Goal: Task Accomplishment & Management: Manage account settings

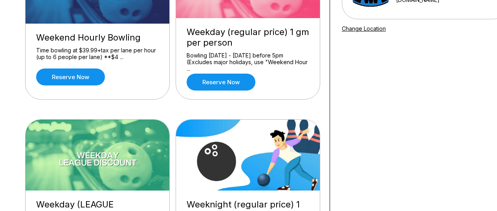
scroll to position [79, 0]
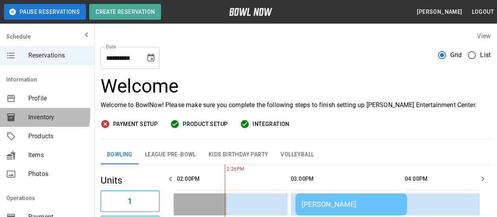
click at [33, 114] on span "Inventory" at bounding box center [58, 116] width 60 height 9
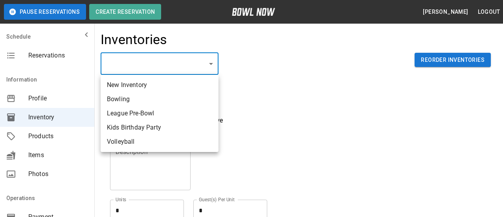
click at [174, 101] on li "Bowling" at bounding box center [160, 99] width 118 height 14
type input "**********"
type input "*******"
type textarea "**"
type textarea "*"
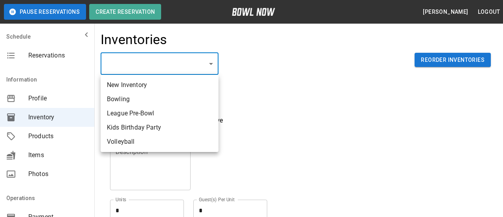
type textarea "**"
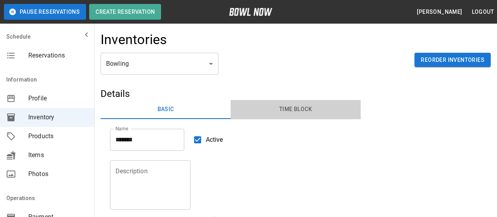
click at [287, 111] on button "Time Block" at bounding box center [296, 109] width 130 height 19
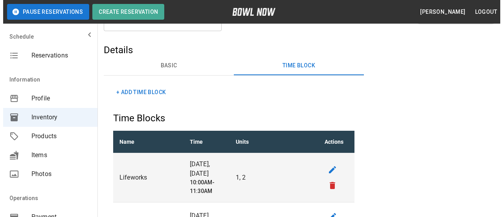
scroll to position [39, 0]
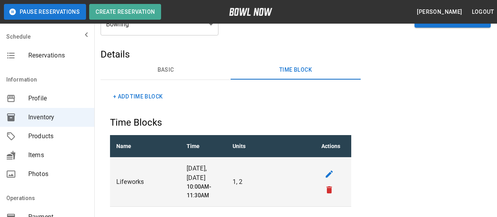
click at [157, 98] on button "+ Add Time Block" at bounding box center [138, 96] width 56 height 15
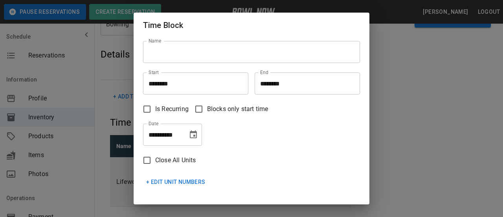
click at [225, 54] on input "Name" at bounding box center [251, 52] width 217 height 22
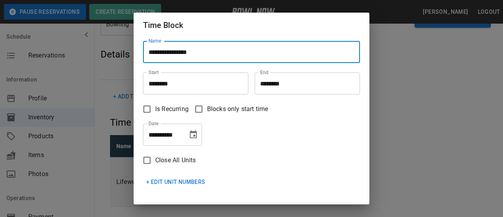
click at [209, 53] on input "**********" at bounding box center [251, 52] width 217 height 22
type input "**********"
click at [187, 87] on input "********" at bounding box center [193, 83] width 100 height 22
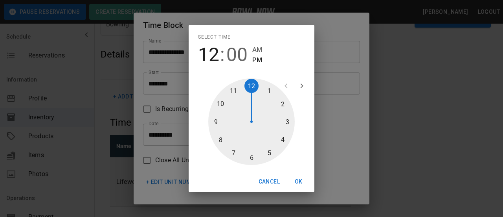
click at [222, 121] on div at bounding box center [251, 121] width 86 height 86
click at [260, 50] on span "AM" at bounding box center [257, 49] width 10 height 11
click at [296, 179] on button "OK" at bounding box center [298, 181] width 25 height 15
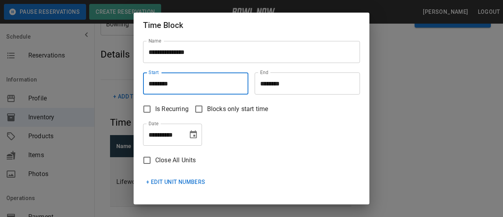
click at [263, 84] on input "********" at bounding box center [305, 83] width 100 height 22
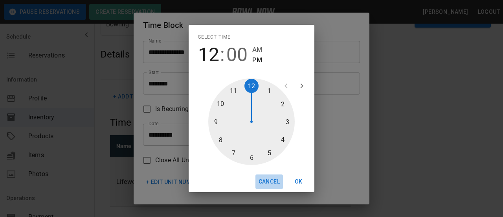
click at [271, 180] on button "Cancel" at bounding box center [270, 181] width 28 height 15
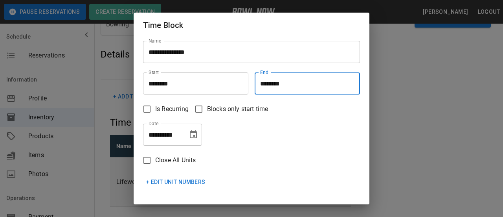
click at [155, 85] on input "********" at bounding box center [193, 83] width 100 height 22
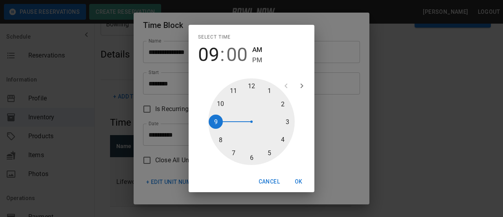
click at [225, 103] on div at bounding box center [251, 121] width 86 height 86
type input "********"
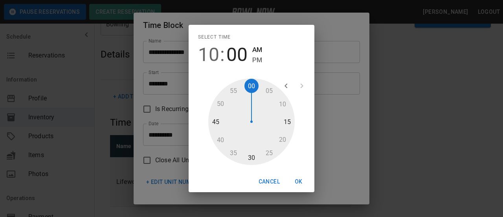
click at [302, 182] on button "OK" at bounding box center [298, 181] width 25 height 15
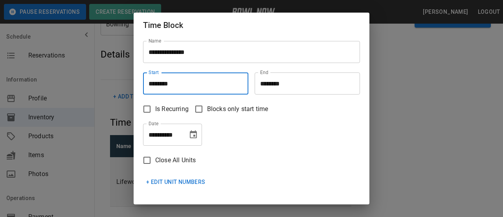
click at [263, 85] on input "********" at bounding box center [305, 83] width 100 height 22
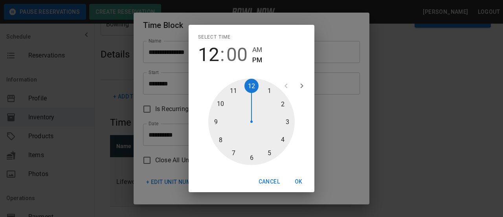
click at [235, 93] on div at bounding box center [251, 121] width 86 height 86
click at [260, 51] on span "AM" at bounding box center [257, 49] width 10 height 11
click at [301, 179] on button "OK" at bounding box center [298, 181] width 25 height 15
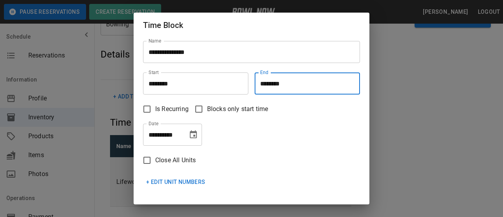
click at [268, 87] on input "********" at bounding box center [305, 83] width 100 height 22
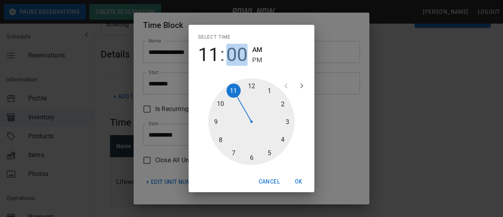
click at [237, 58] on span "00" at bounding box center [236, 55] width 21 height 22
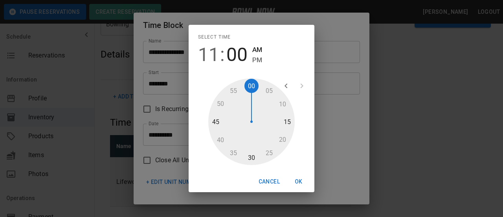
click at [248, 155] on div at bounding box center [251, 121] width 86 height 86
type input "********"
click at [298, 179] on button "OK" at bounding box center [298, 181] width 25 height 15
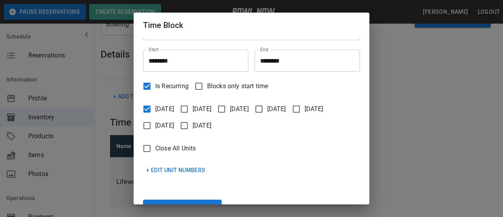
scroll to position [46, 0]
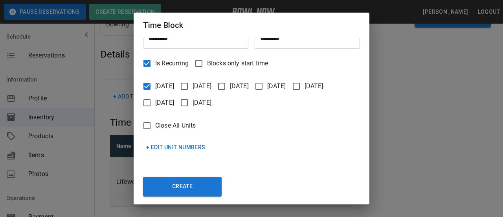
click at [155, 145] on button "+ Edit Unit Numbers" at bounding box center [176, 147] width 66 height 15
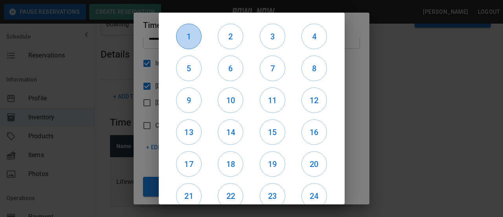
click at [192, 42] on h6 "1" at bounding box center [189, 36] width 25 height 13
click at [227, 33] on h6 "2" at bounding box center [230, 36] width 25 height 13
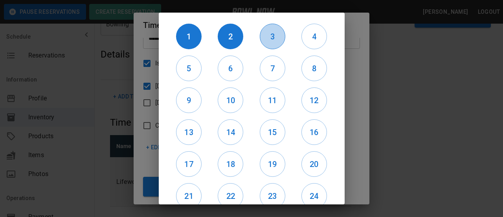
click at [269, 40] on h6 "3" at bounding box center [272, 36] width 25 height 13
click at [307, 42] on h6 "4" at bounding box center [314, 36] width 25 height 13
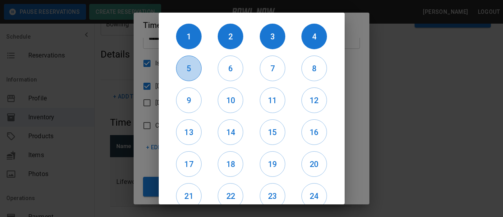
click at [194, 73] on h6 "5" at bounding box center [189, 68] width 25 height 13
click at [234, 67] on h6 "6" at bounding box center [230, 68] width 25 height 13
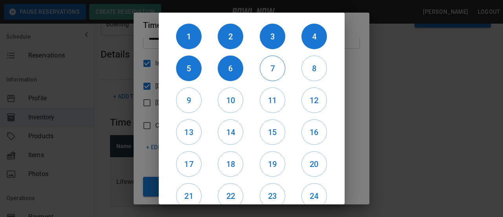
click at [271, 70] on h6 "7" at bounding box center [272, 68] width 25 height 13
click at [305, 71] on h6 "8" at bounding box center [314, 68] width 25 height 13
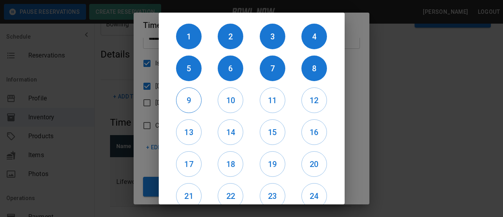
click at [194, 104] on h6 "9" at bounding box center [189, 100] width 25 height 13
click at [226, 103] on h6 "10" at bounding box center [230, 100] width 25 height 13
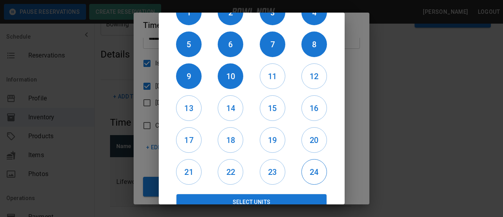
scroll to position [37, 0]
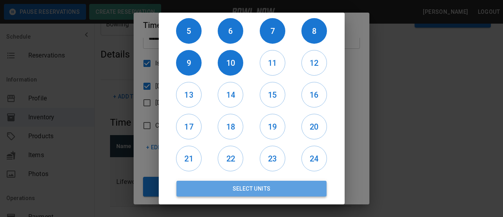
click at [288, 184] on button "Select Units" at bounding box center [252, 188] width 151 height 16
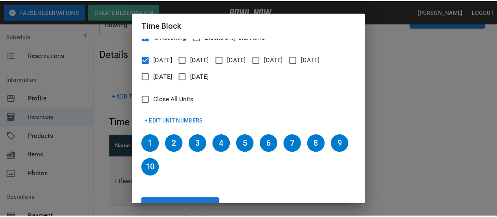
scroll to position [94, 0]
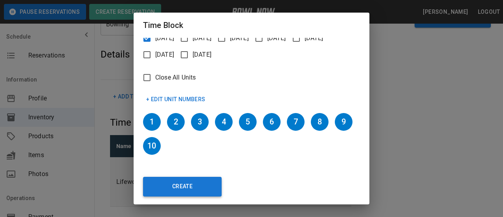
click at [193, 191] on button "Create" at bounding box center [182, 187] width 79 height 20
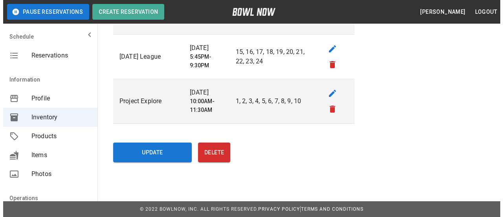
scroll to position [656, 0]
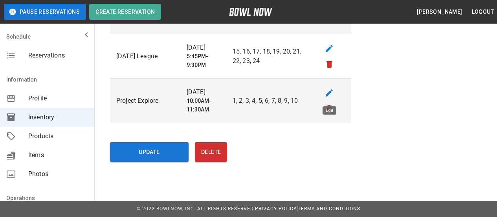
click at [331, 90] on icon "edit" at bounding box center [329, 92] width 7 height 7
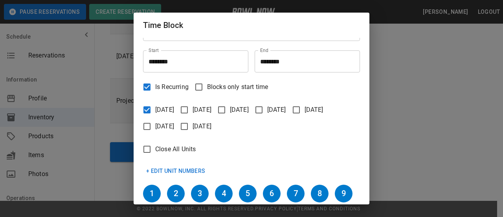
scroll to position [39, 0]
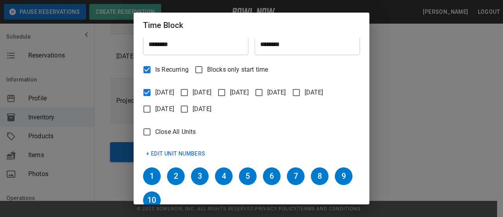
click at [177, 152] on button "+ Edit Unit Numbers" at bounding box center [176, 153] width 66 height 15
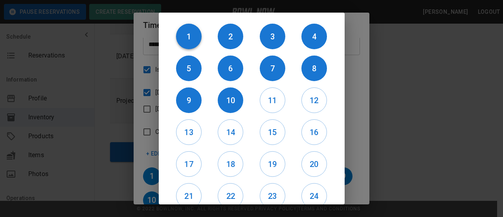
click at [190, 34] on h6 "1" at bounding box center [189, 36] width 26 height 13
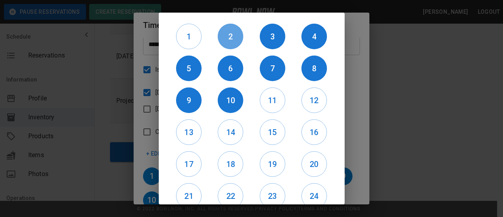
drag, startPoint x: 234, startPoint y: 36, endPoint x: 249, endPoint y: 66, distance: 33.6
click at [233, 36] on h6 "2" at bounding box center [231, 36] width 26 height 13
click at [271, 104] on h6 "11" at bounding box center [272, 100] width 25 height 13
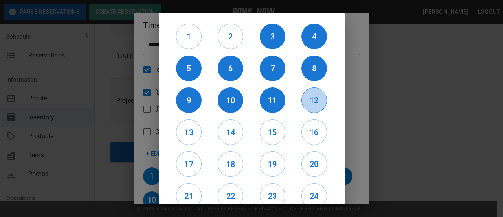
click at [307, 102] on h6 "12" at bounding box center [314, 100] width 25 height 13
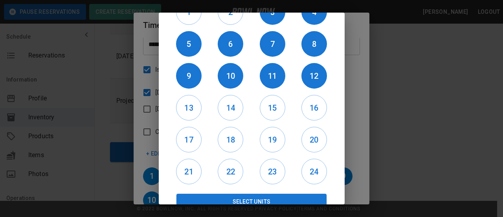
scroll to position [37, 0]
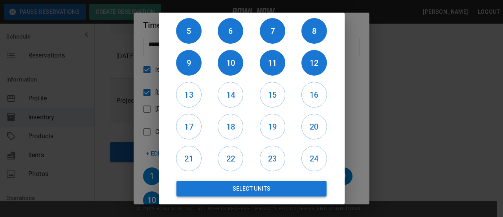
click at [230, 191] on button "Select Units" at bounding box center [252, 188] width 151 height 16
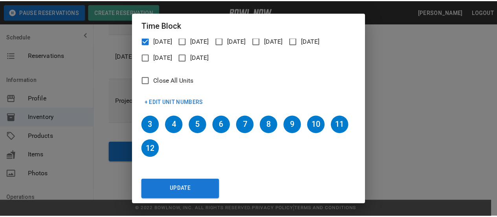
scroll to position [94, 0]
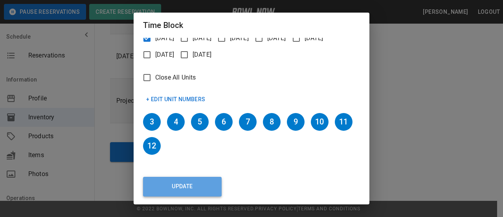
click at [178, 182] on button "Update" at bounding box center [182, 187] width 79 height 20
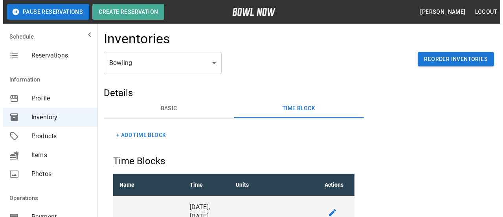
scroll to position [0, 0]
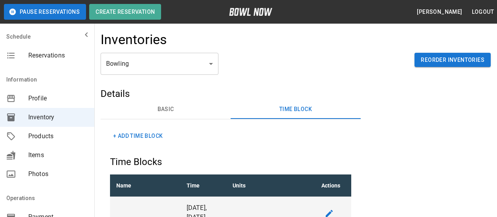
click at [125, 138] on button "+ Add Time Block" at bounding box center [138, 136] width 56 height 15
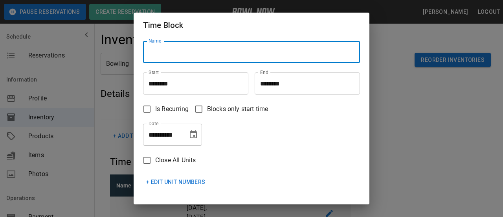
click at [230, 58] on input "Name" at bounding box center [251, 52] width 217 height 22
type input "**********"
click at [156, 85] on input "********" at bounding box center [193, 83] width 100 height 22
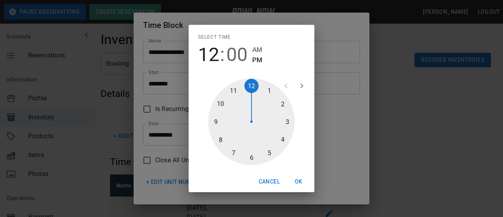
click at [285, 140] on div at bounding box center [251, 121] width 86 height 86
type input "********"
click at [299, 179] on button "OK" at bounding box center [298, 181] width 25 height 15
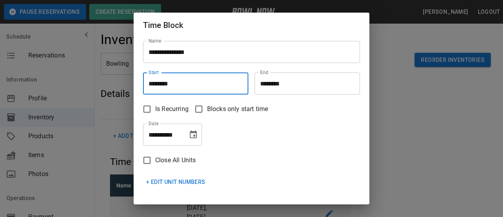
click at [272, 78] on input "********" at bounding box center [305, 83] width 100 height 22
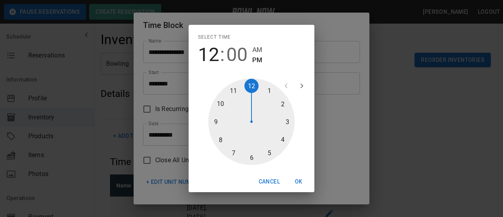
click at [272, 153] on div at bounding box center [251, 121] width 86 height 86
click at [254, 160] on div at bounding box center [251, 121] width 86 height 86
type input "********"
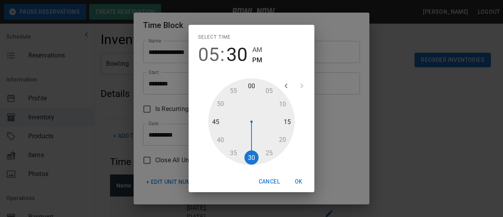
click at [299, 182] on button "OK" at bounding box center [298, 181] width 25 height 15
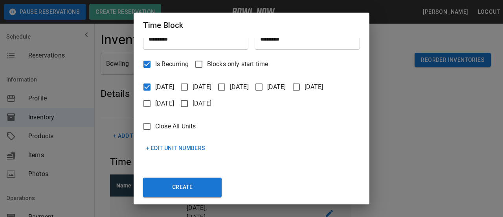
scroll to position [46, 0]
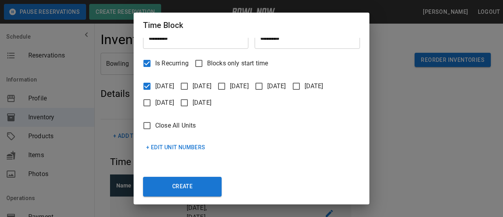
click at [159, 148] on button "+ Edit Unit Numbers" at bounding box center [176, 147] width 66 height 15
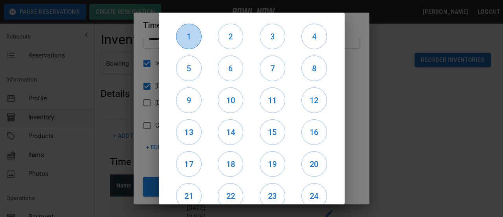
click at [194, 44] on button "1" at bounding box center [189, 37] width 26 height 26
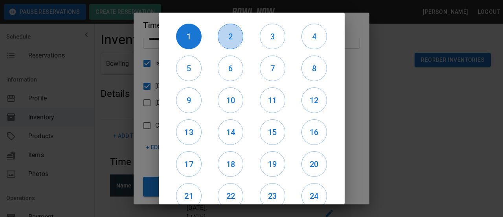
click at [238, 42] on h6 "2" at bounding box center [230, 36] width 25 height 13
drag, startPoint x: 270, startPoint y: 43, endPoint x: 308, endPoint y: 30, distance: 39.9
click at [272, 44] on button "3" at bounding box center [273, 37] width 26 height 26
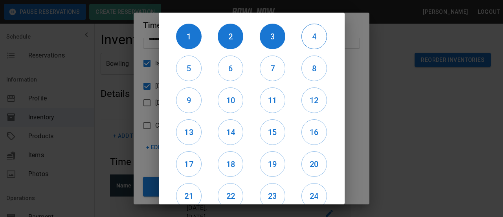
click at [306, 31] on h6 "4" at bounding box center [314, 36] width 25 height 13
drag, startPoint x: 190, startPoint y: 68, endPoint x: 253, endPoint y: 72, distance: 63.4
click at [191, 68] on h6 "5" at bounding box center [189, 68] width 25 height 13
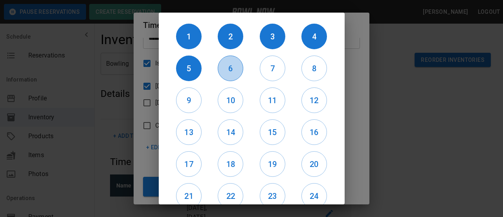
click at [230, 69] on h6 "6" at bounding box center [230, 68] width 25 height 13
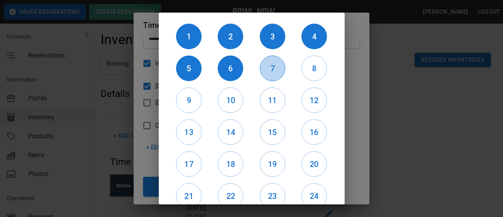
click at [261, 65] on h6 "7" at bounding box center [272, 68] width 25 height 13
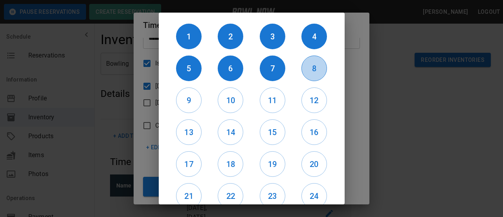
click at [310, 67] on h6 "8" at bounding box center [314, 68] width 25 height 13
click at [193, 100] on h6 "9" at bounding box center [189, 100] width 25 height 13
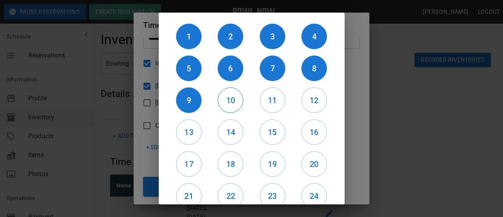
click at [225, 101] on h6 "10" at bounding box center [230, 100] width 25 height 13
click at [271, 103] on h6 "11" at bounding box center [272, 100] width 25 height 13
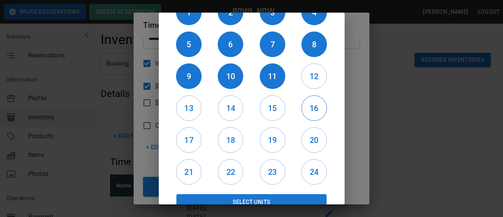
scroll to position [37, 0]
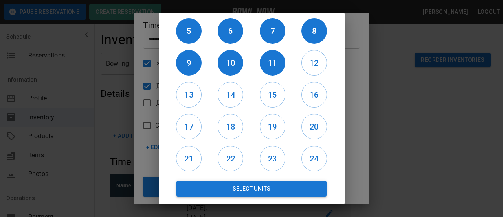
click at [242, 190] on button "Select Units" at bounding box center [252, 188] width 151 height 16
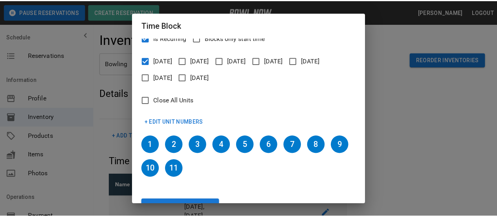
scroll to position [94, 0]
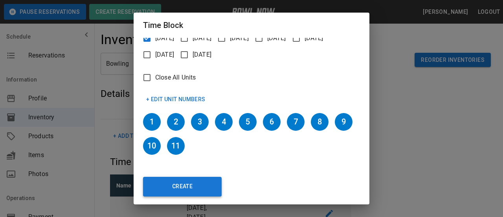
click at [176, 188] on button "Create" at bounding box center [182, 187] width 79 height 20
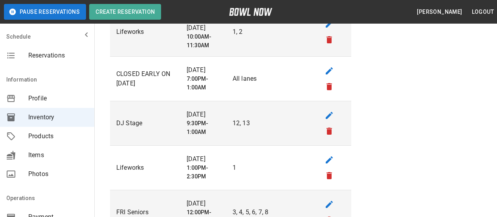
scroll to position [0, 0]
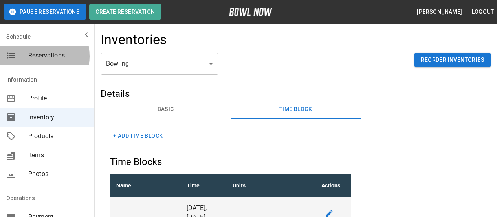
click at [31, 56] on span "Reservations" at bounding box center [58, 55] width 60 height 9
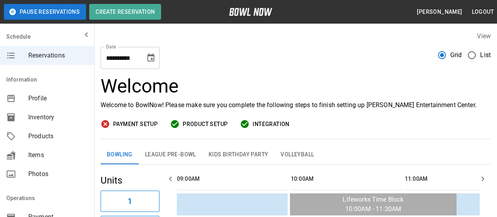
scroll to position [0, 570]
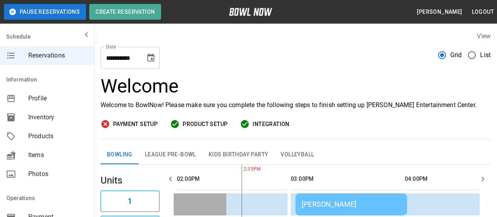
click at [149, 56] on icon "Choose date, selected date is Sep 9, 2025" at bounding box center [150, 57] width 7 height 8
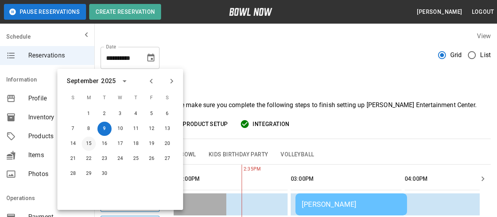
click at [89, 143] on button "15" at bounding box center [89, 143] width 14 height 14
type input "**********"
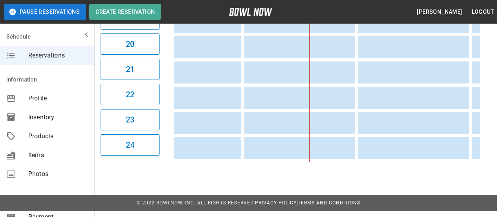
scroll to position [0, 502]
